Goal: Obtain resource: Download file/media

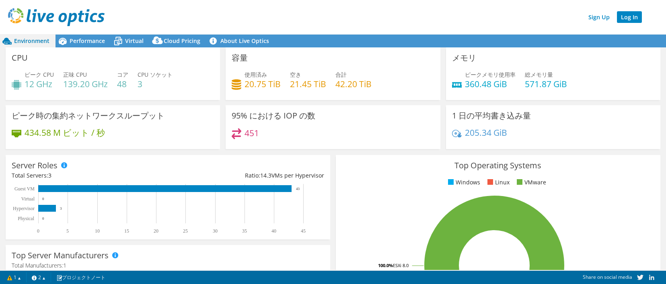
click at [633, 18] on link "Log In" at bounding box center [629, 17] width 25 height 12
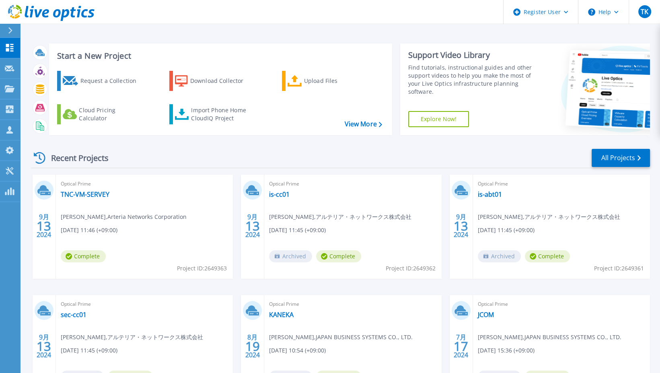
click at [657, 183] on div "Start a New Project Request a Collection Download Collector Upload Files Cloud …" at bounding box center [339, 210] width 639 height 421
click at [6, 30] on button at bounding box center [10, 31] width 20 height 14
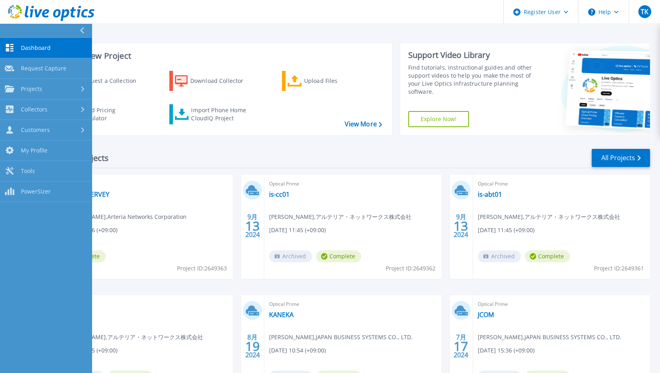
click at [24, 10] on icon at bounding box center [51, 13] width 86 height 16
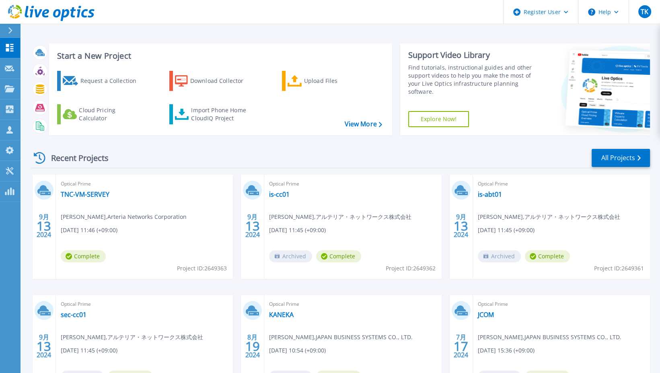
click at [12, 29] on icon at bounding box center [10, 30] width 4 height 6
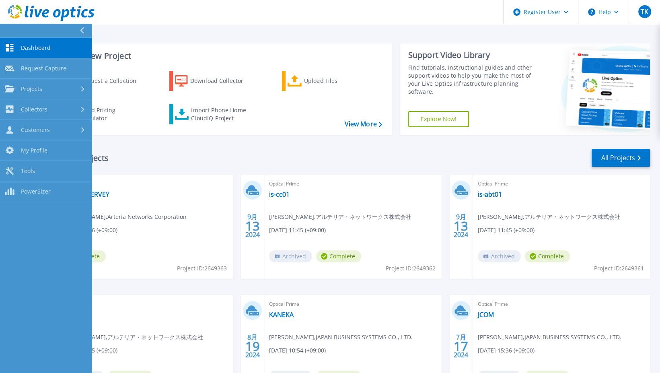
click at [577, 42] on div "Start a New Project Request a Collection Download Collector Upload Files Cloud …" at bounding box center [340, 89] width 619 height 104
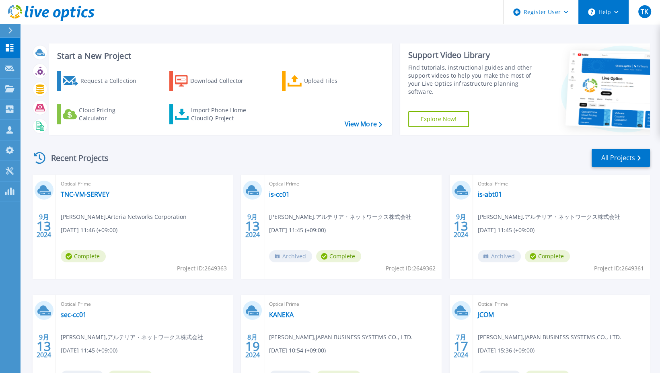
click at [615, 11] on icon at bounding box center [616, 12] width 4 height 3
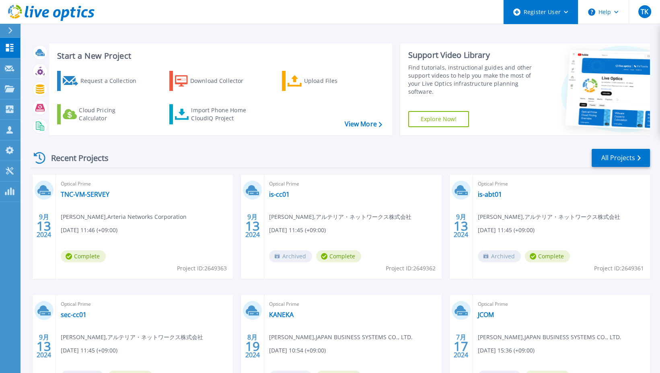
click at [561, 10] on div "Register User" at bounding box center [540, 12] width 74 height 24
click at [455, 30] on div "Start a New Project Request a Collection Download Collector Upload Files Cloud …" at bounding box center [339, 210] width 639 height 421
click at [608, 40] on div "Start a New Project Request a Collection Download Collector Upload Files Cloud …" at bounding box center [340, 89] width 619 height 104
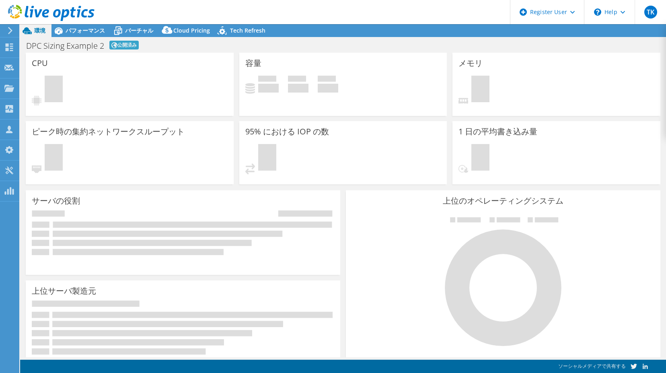
select select "[GEOGRAPHIC_DATA]"
select select "JPY"
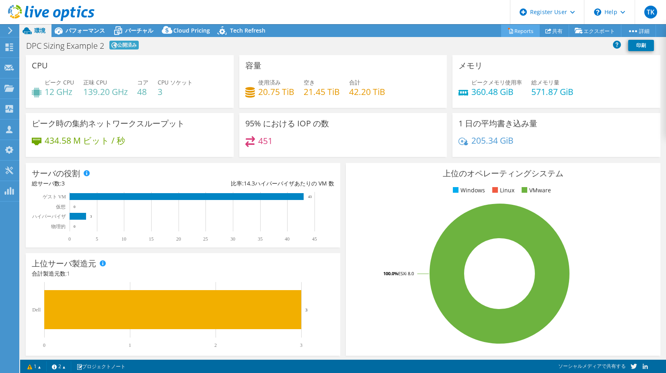
click at [511, 30] on link "Reports" at bounding box center [520, 31] width 39 height 12
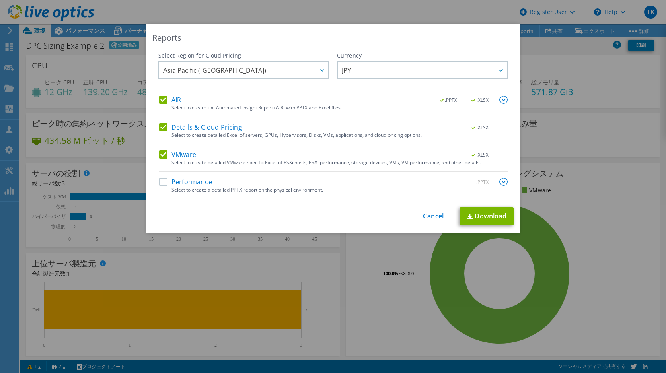
click at [159, 181] on label "Performance" at bounding box center [185, 182] width 53 height 8
click at [0, 0] on input "Performance" at bounding box center [0, 0] width 0 height 0
click at [476, 214] on link "Download" at bounding box center [486, 216] width 54 height 18
click at [433, 217] on link "Cancel" at bounding box center [433, 216] width 20 height 8
